Goal: Task Accomplishment & Management: Manage account settings

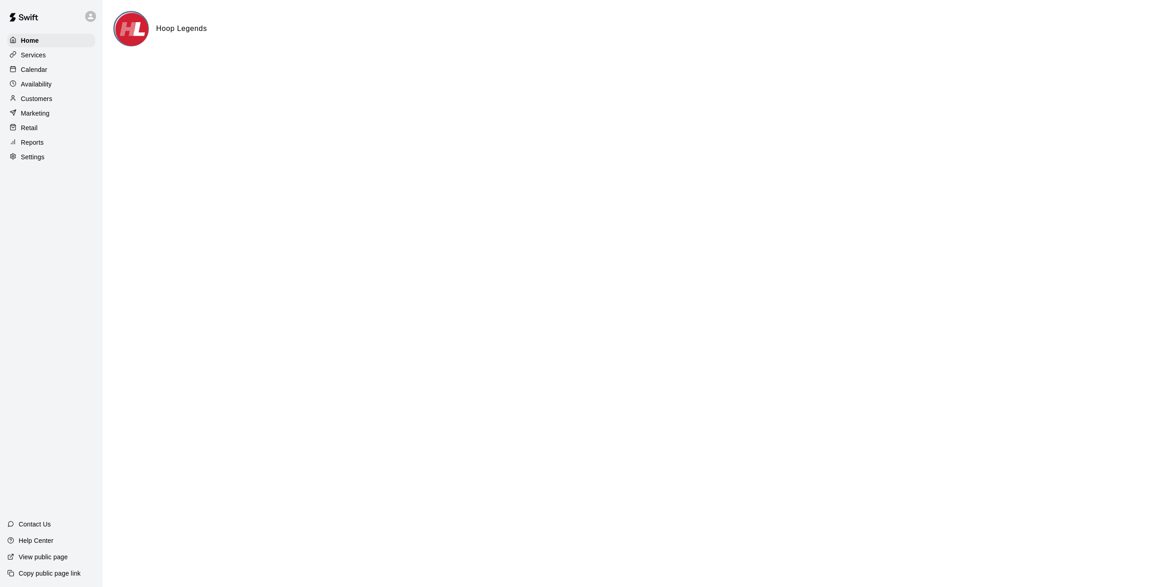
click at [40, 56] on p "Services" at bounding box center [33, 55] width 25 height 9
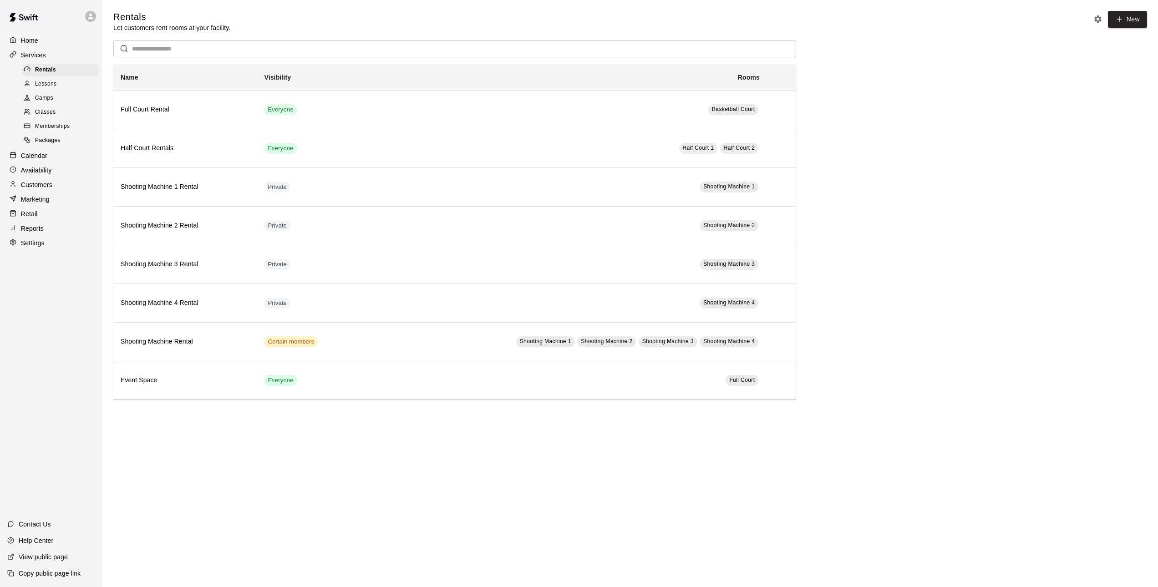
click at [45, 108] on span "Classes" at bounding box center [45, 112] width 20 height 9
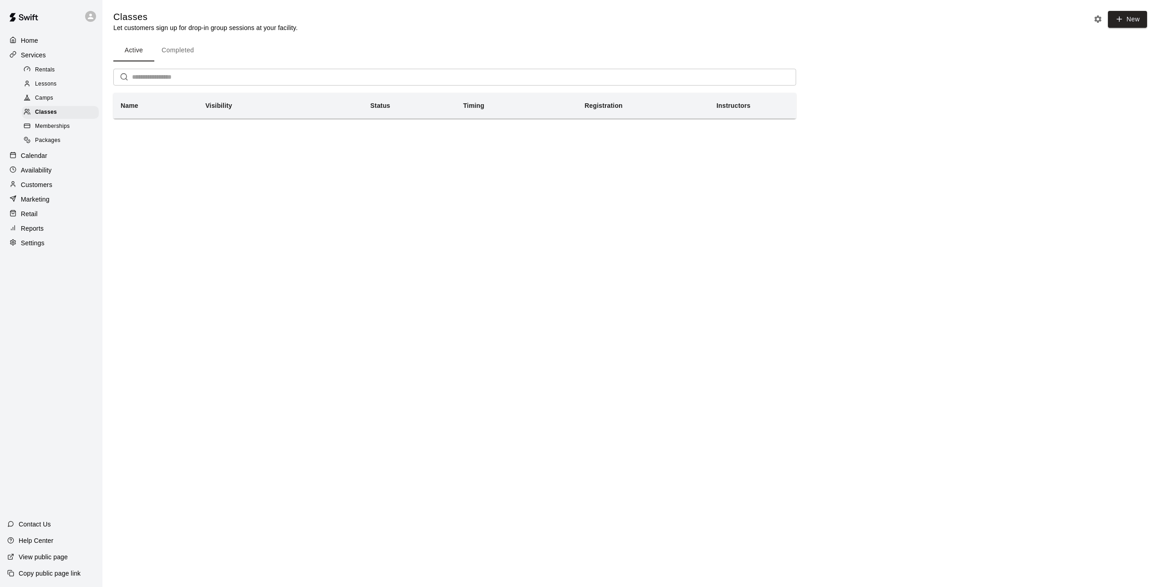
click at [175, 54] on button "Completed" at bounding box center [177, 51] width 47 height 22
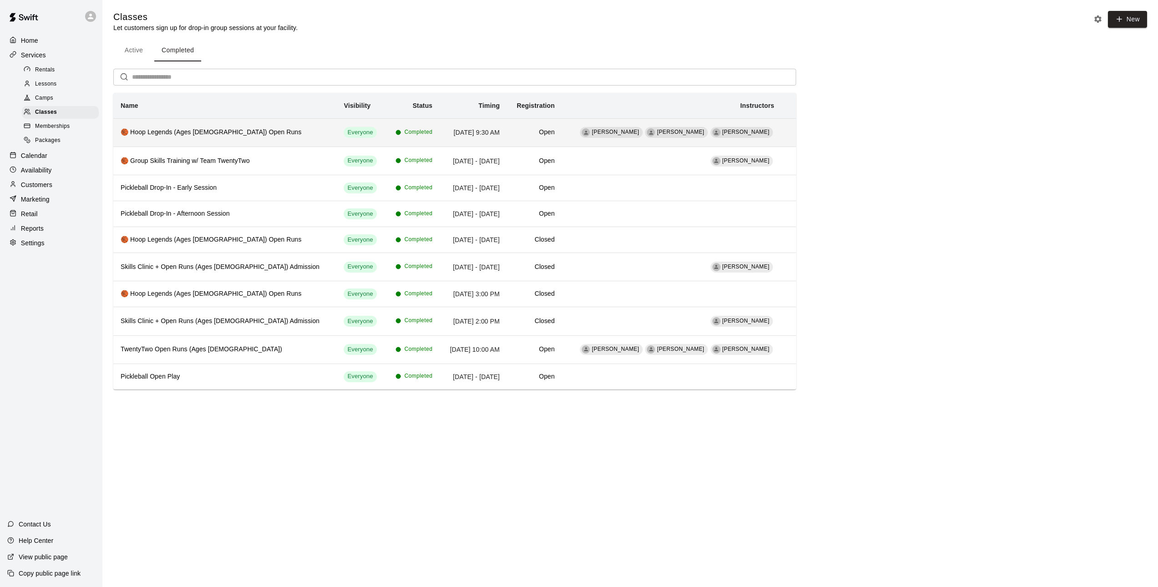
click at [255, 140] on th "🏀 Hoop Legends (Ages [DEMOGRAPHIC_DATA]) Open Runs" at bounding box center [224, 132] width 223 height 28
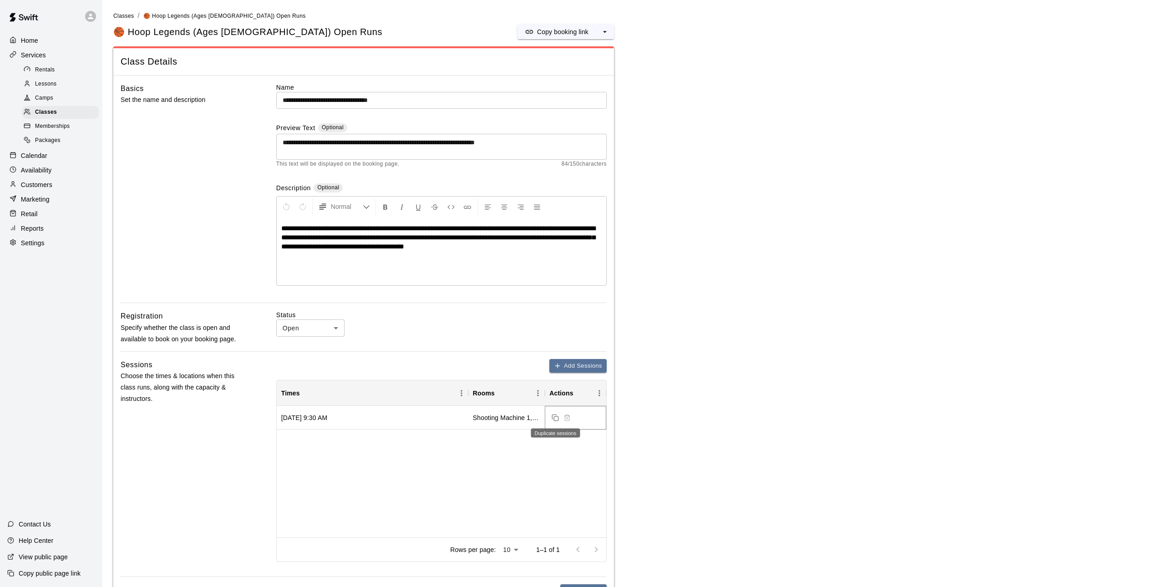
click at [557, 417] on rect "Duplicate sessions" at bounding box center [556, 419] width 4 height 4
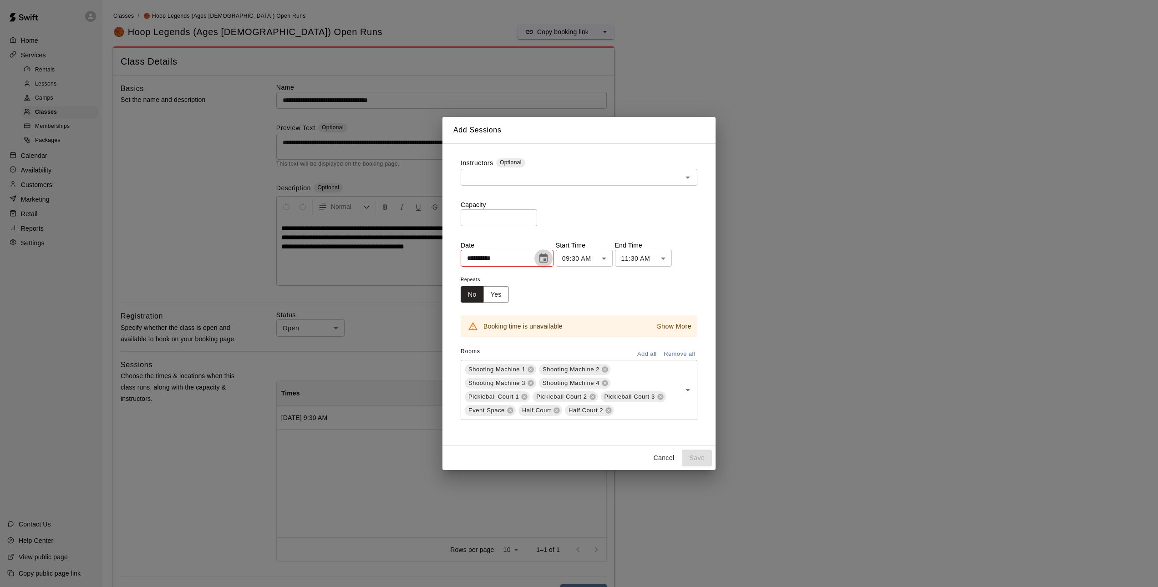
click at [546, 256] on icon "Choose date, selected date is Sep 13, 2025" at bounding box center [543, 258] width 8 height 9
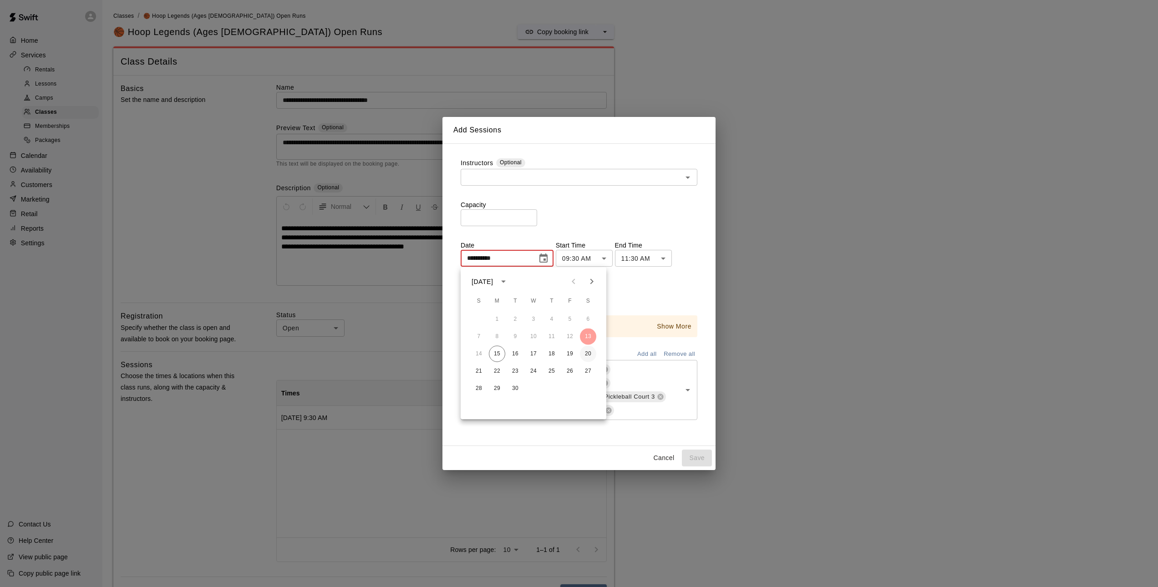
click at [587, 353] on button "20" at bounding box center [588, 354] width 16 height 16
type input "**********"
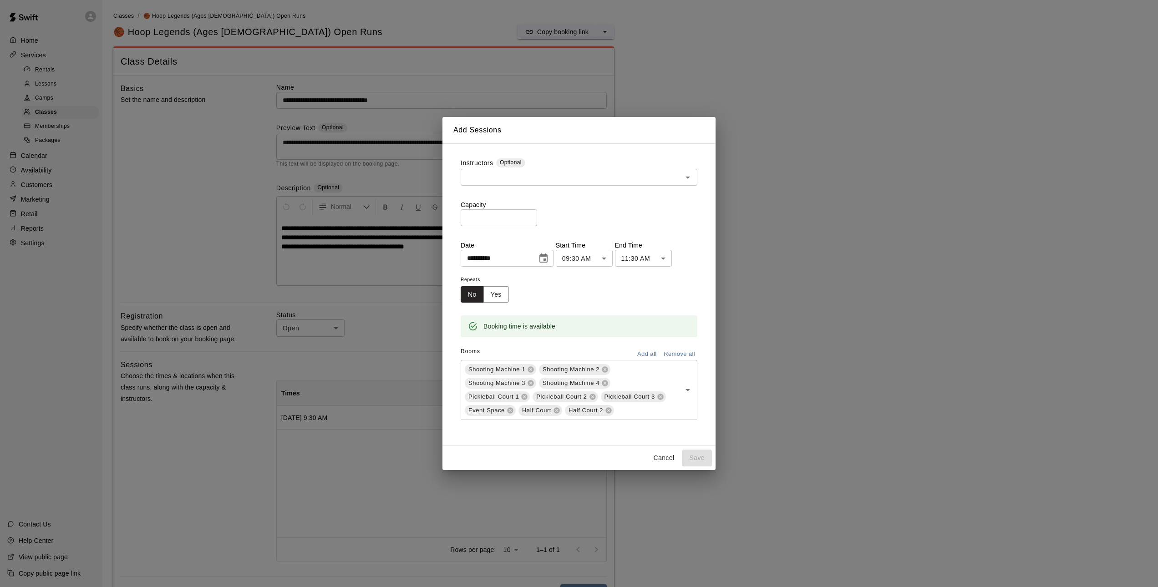
click at [678, 353] on button "Remove all" at bounding box center [679, 354] width 36 height 14
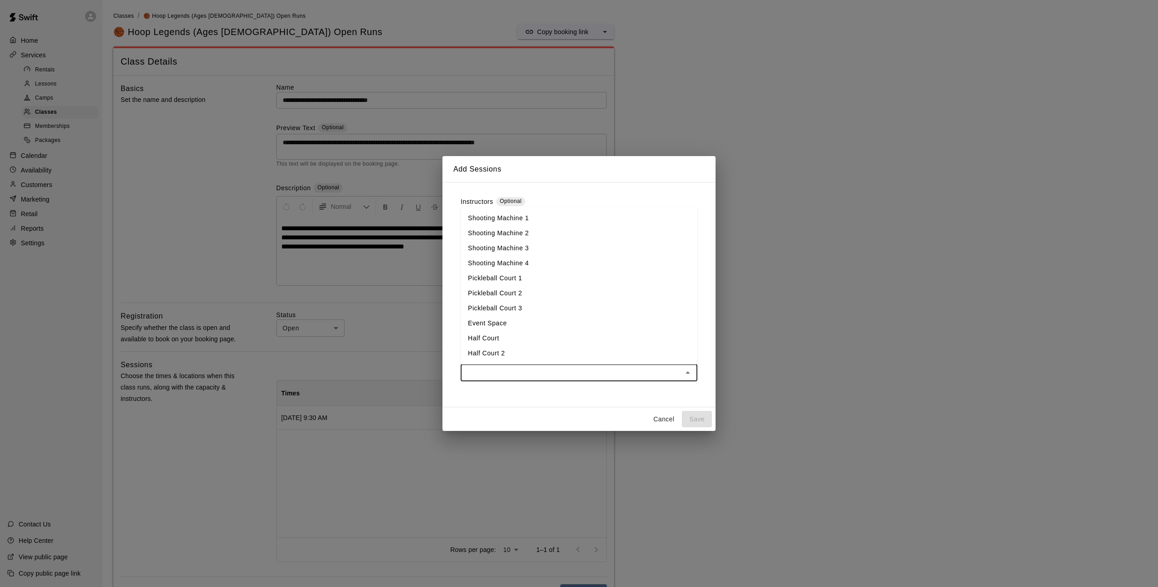
click at [566, 372] on input "text" at bounding box center [571, 372] width 216 height 11
click at [502, 339] on li "Half Court" at bounding box center [579, 338] width 237 height 15
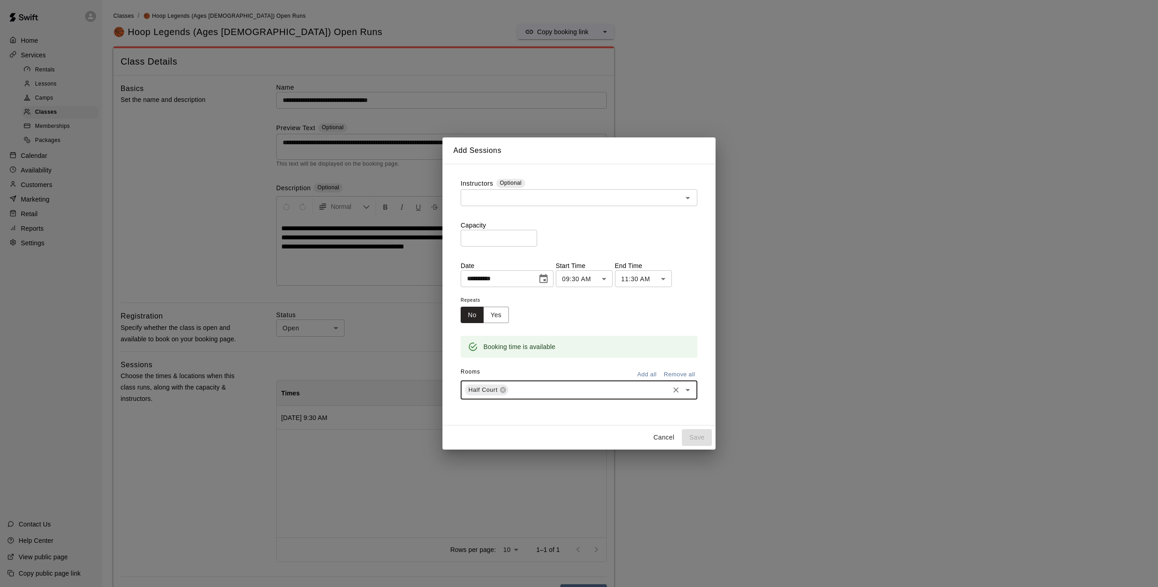
click at [529, 394] on input "text" at bounding box center [589, 390] width 158 height 11
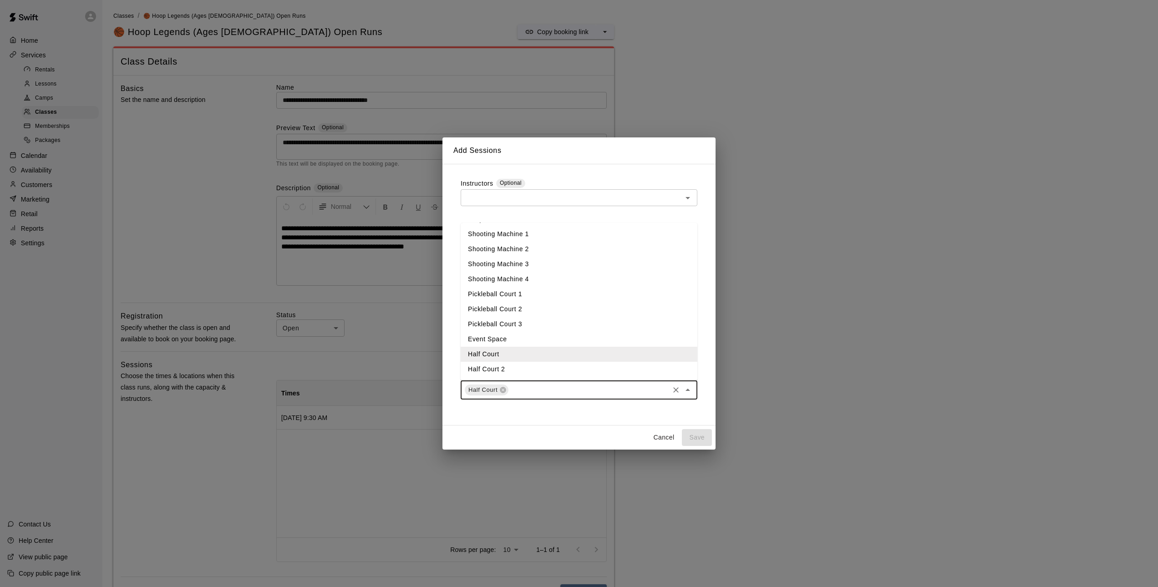
click at [513, 369] on li "Half Court 2" at bounding box center [579, 369] width 237 height 15
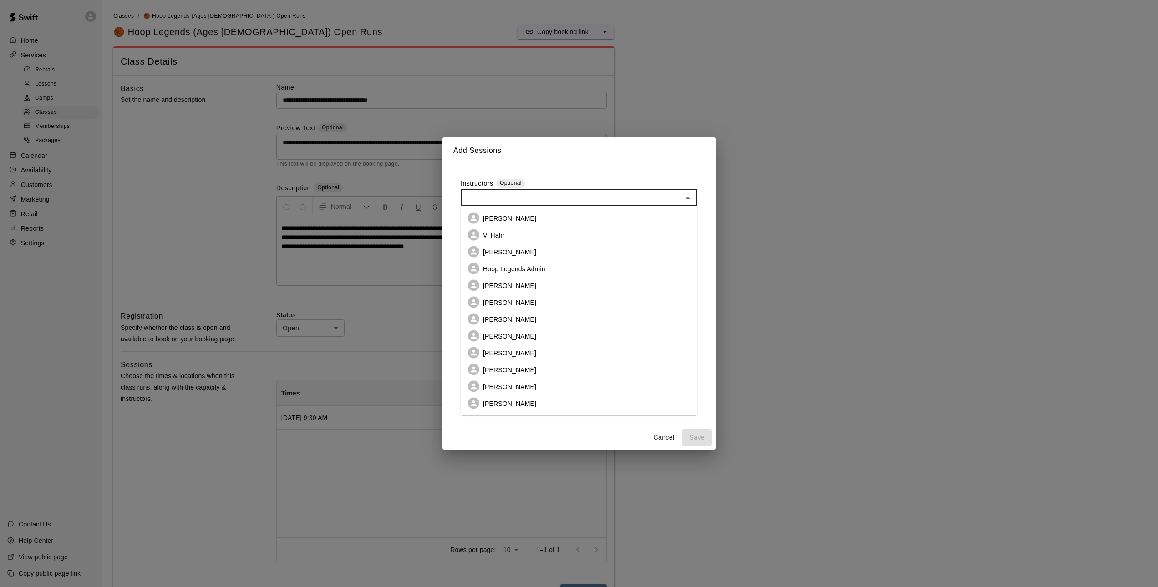
click at [616, 193] on input "text" at bounding box center [571, 197] width 216 height 11
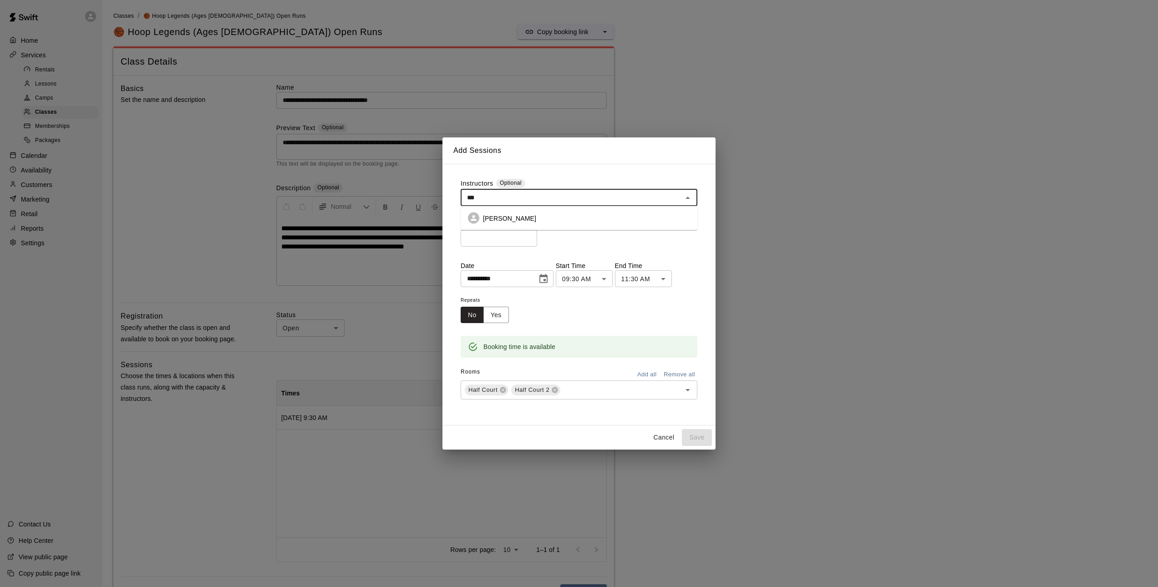
type input "****"
click at [570, 218] on li "[PERSON_NAME]" at bounding box center [579, 218] width 237 height 17
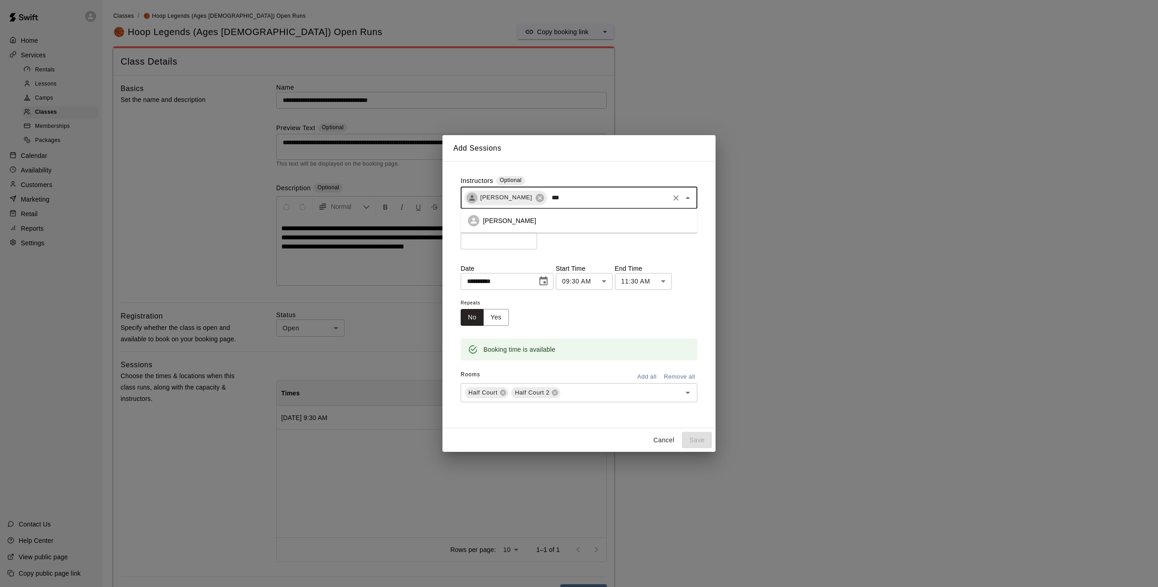
type input "****"
click at [532, 219] on li "[PERSON_NAME]" at bounding box center [579, 220] width 237 height 17
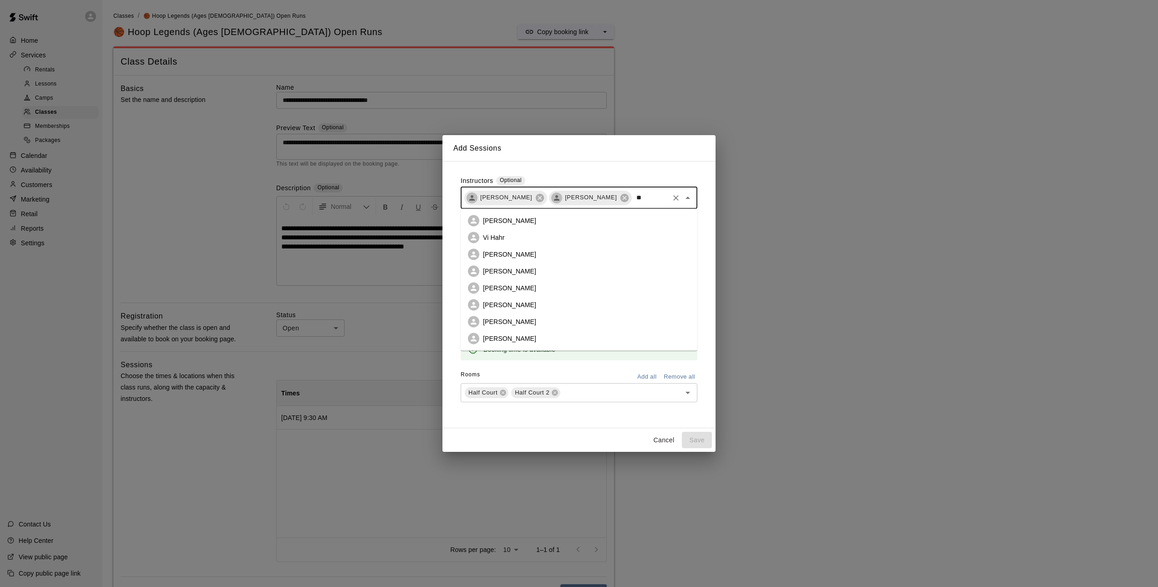
type input "***"
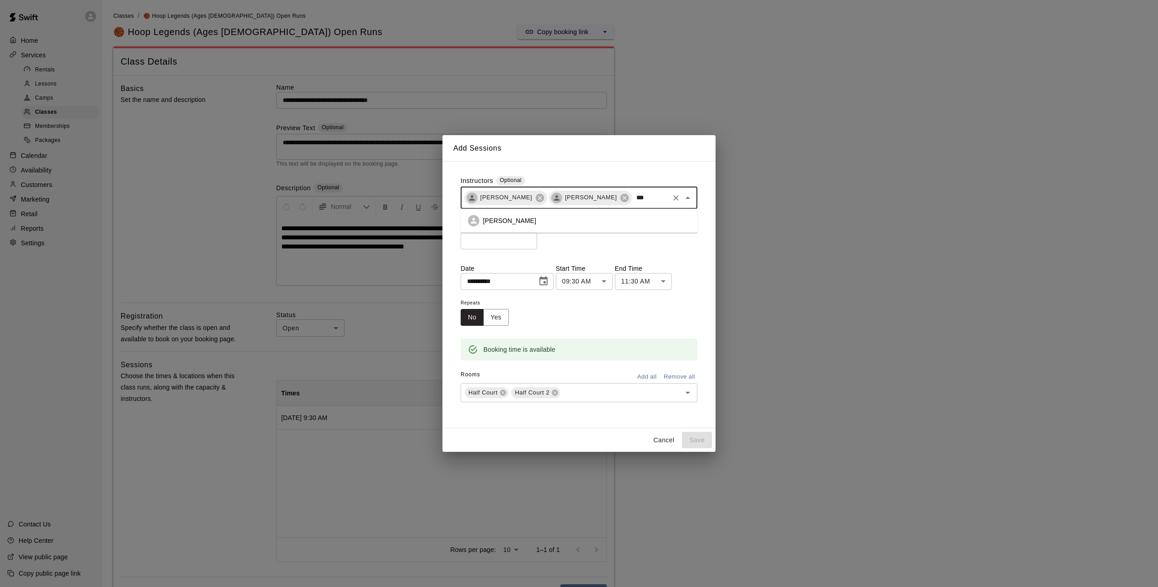
click at [524, 224] on li "[PERSON_NAME]" at bounding box center [579, 220] width 237 height 17
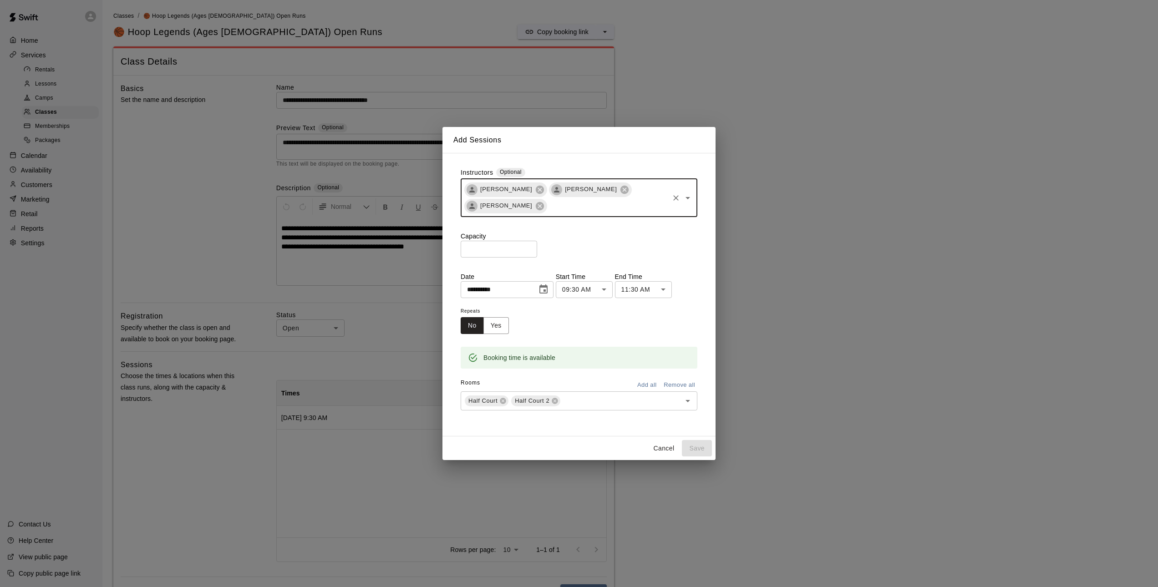
drag, startPoint x: 610, startPoint y: 249, endPoint x: 572, endPoint y: 250, distance: 37.8
click at [609, 249] on div "Capacity ​" at bounding box center [579, 245] width 237 height 26
click at [491, 249] on input "number" at bounding box center [499, 249] width 76 height 17
type input "**"
click at [598, 234] on p "Capacity" at bounding box center [579, 236] width 237 height 9
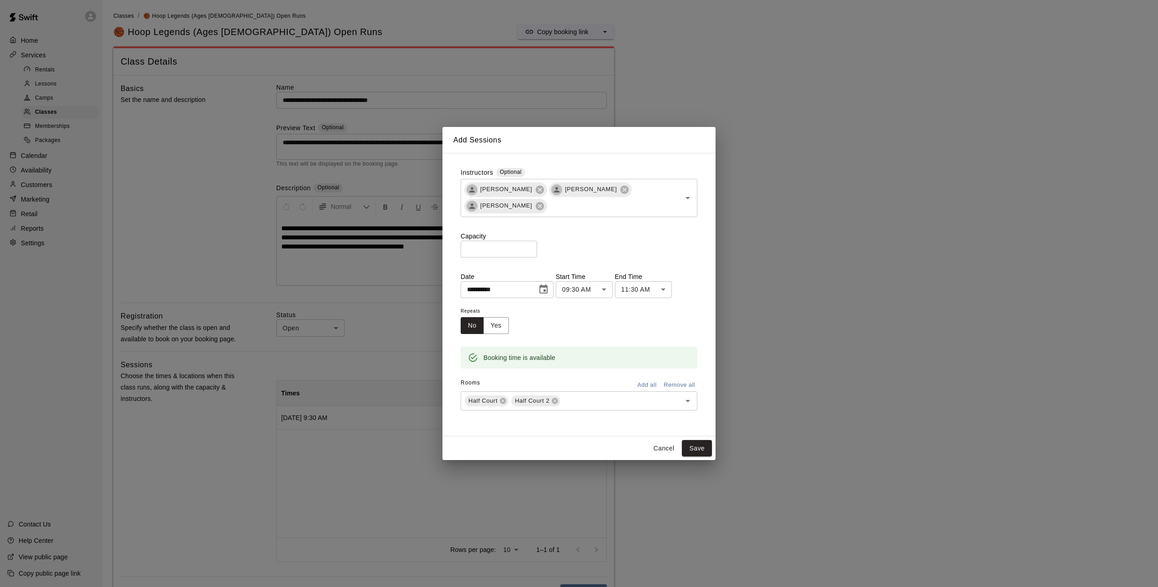
click at [649, 237] on p "Capacity" at bounding box center [579, 236] width 237 height 9
click at [695, 449] on button "Save" at bounding box center [697, 448] width 30 height 17
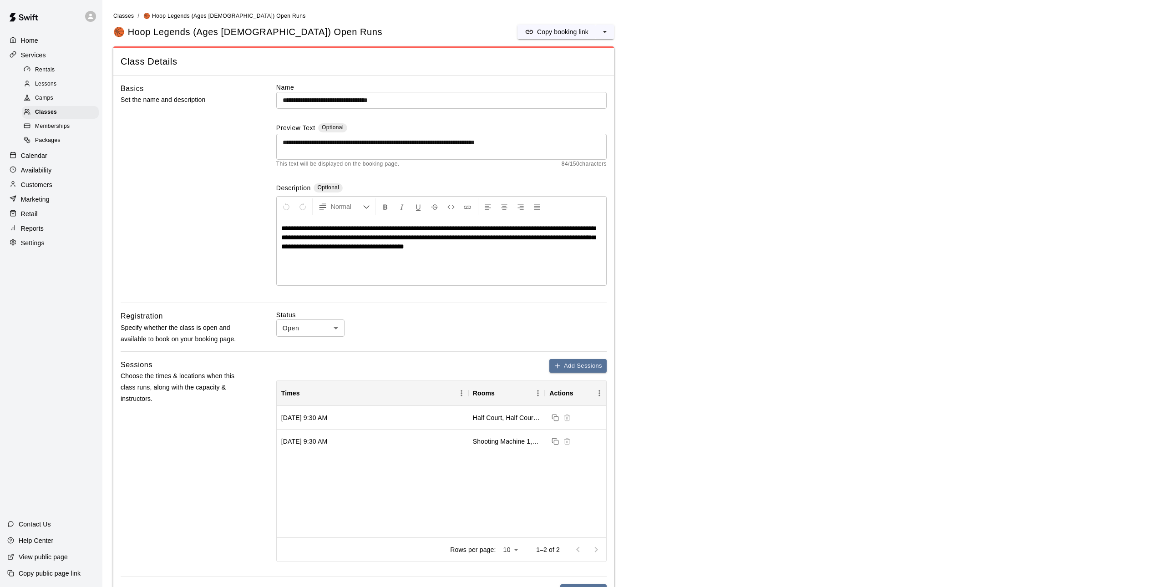
drag, startPoint x: 770, startPoint y: 390, endPoint x: 614, endPoint y: 221, distance: 230.3
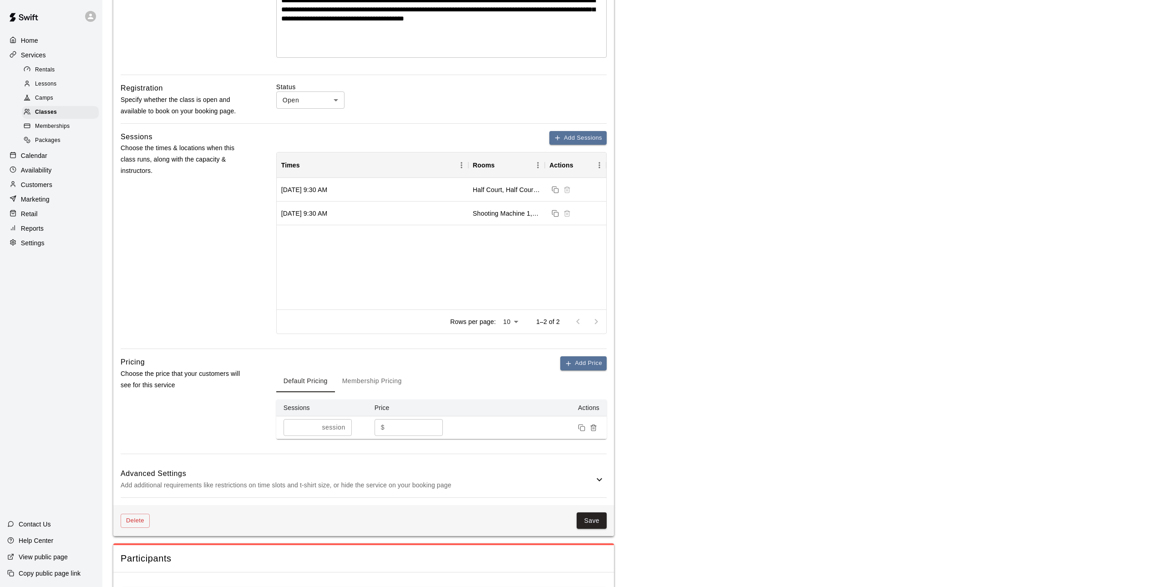
scroll to position [357, 0]
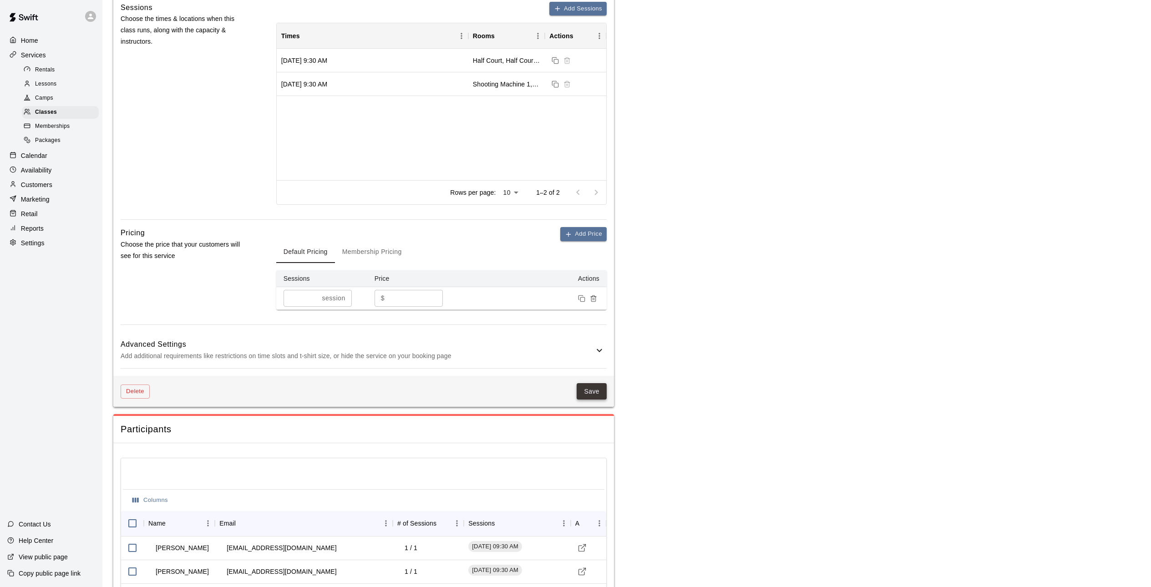
click at [594, 389] on button "Save" at bounding box center [592, 391] width 30 height 17
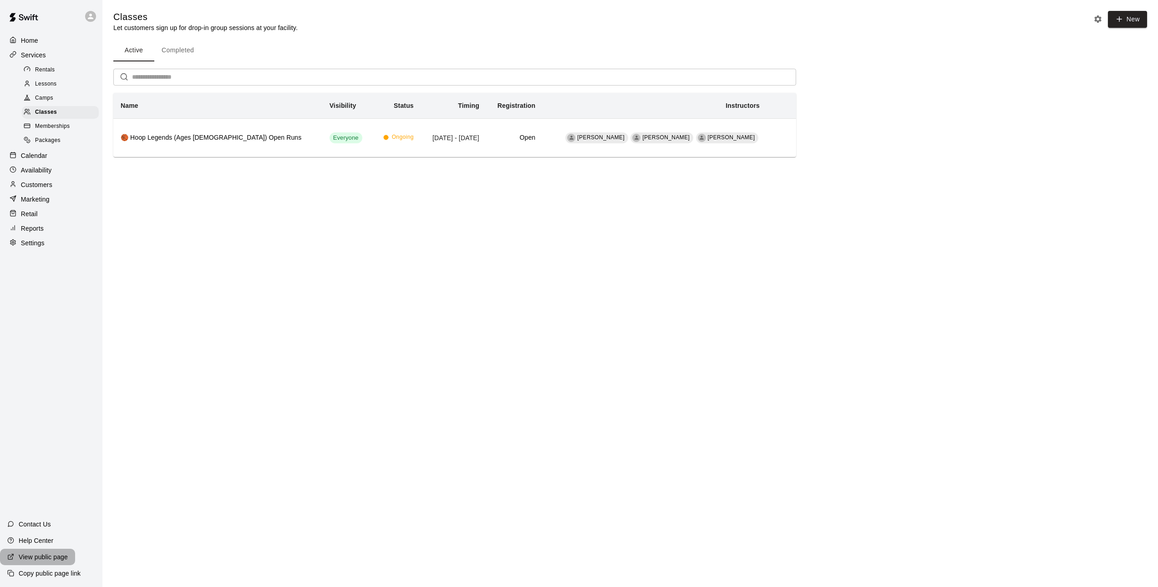
click at [70, 559] on div "View public page" at bounding box center [37, 557] width 75 height 16
